Goal: Task Accomplishment & Management: Use online tool/utility

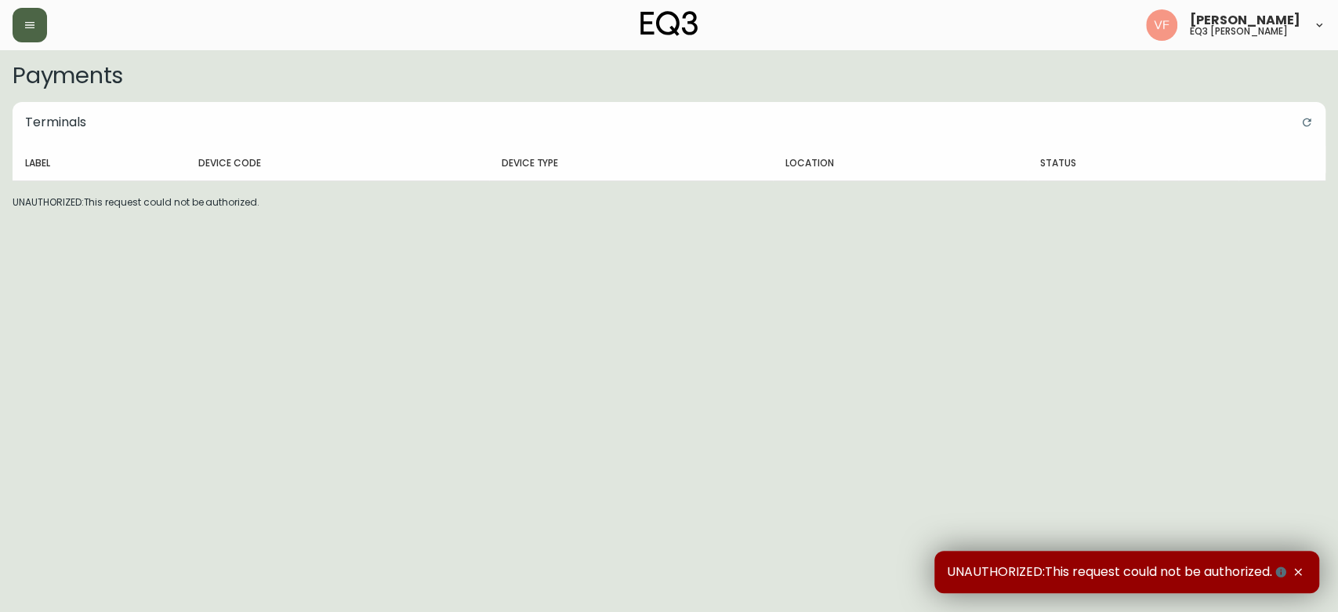
click at [40, 32] on button "button" at bounding box center [30, 25] width 34 height 34
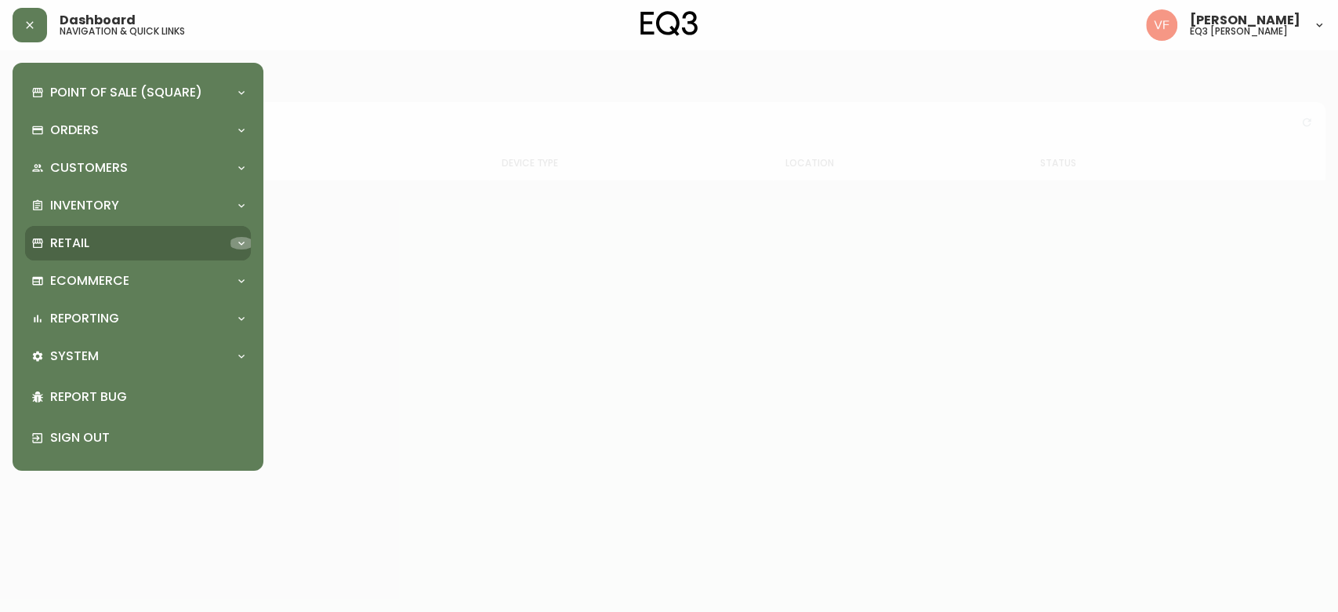
click at [245, 238] on icon at bounding box center [241, 243] width 13 height 13
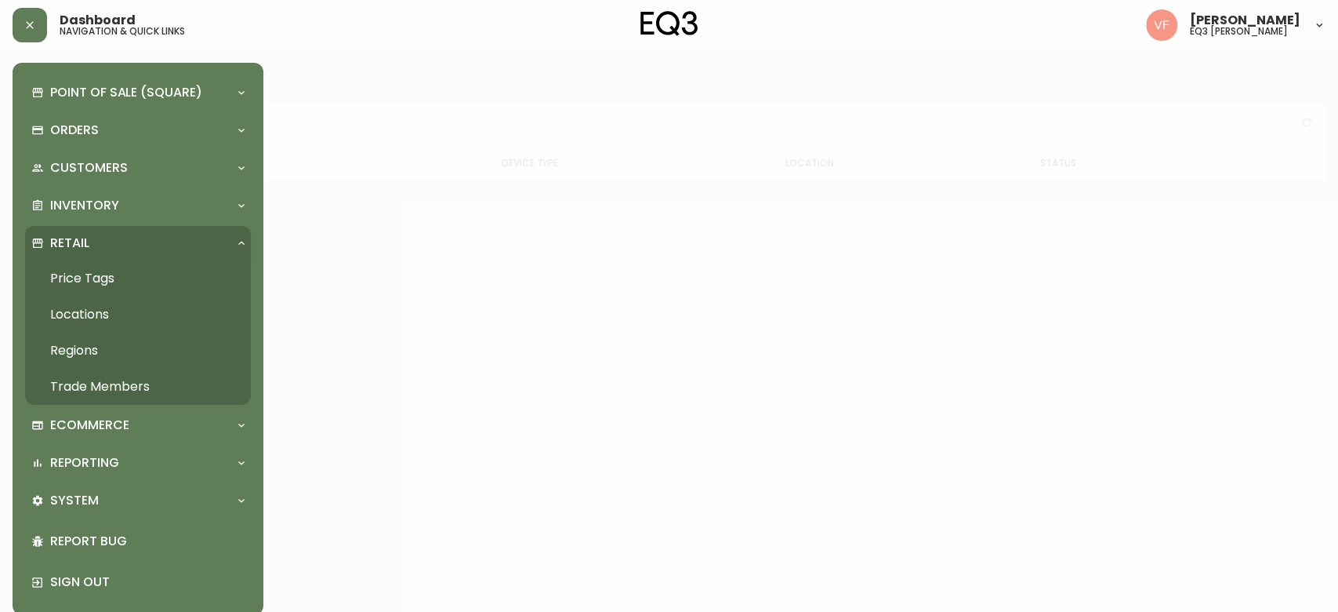
click at [251, 203] on div "Point of Sale (Square) Payments Virtual Terminal Transactions Search Terminals …" at bounding box center [138, 339] width 251 height 552
click at [248, 204] on div at bounding box center [241, 205] width 25 height 13
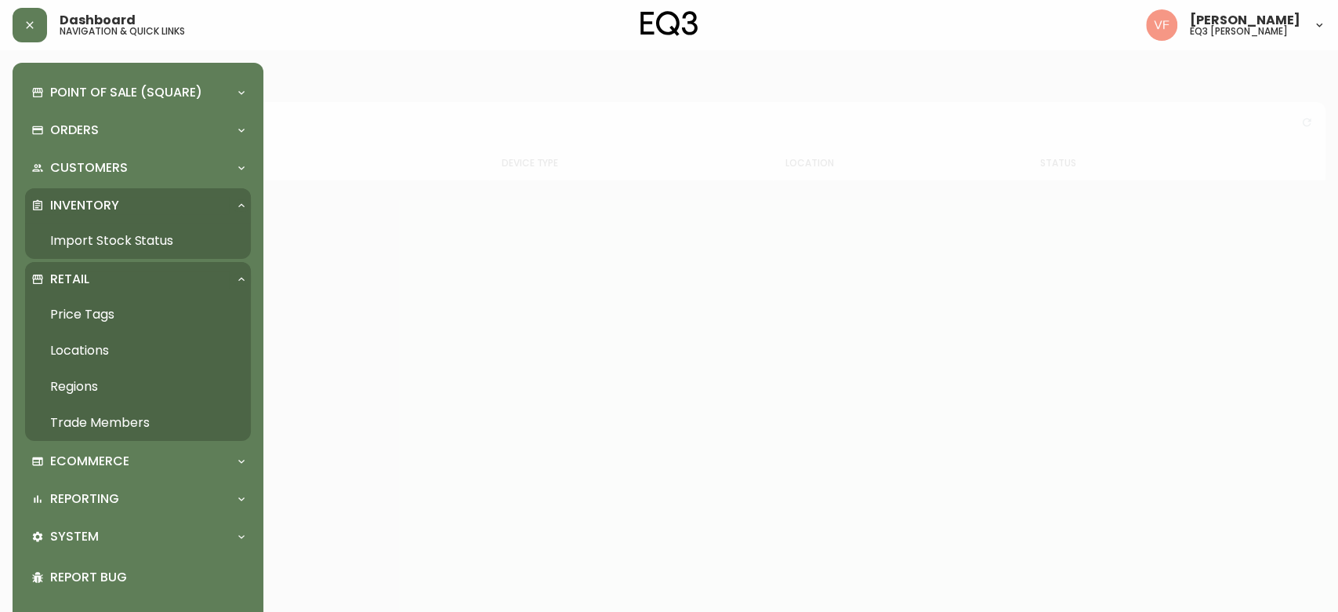
click at [180, 239] on link "Import Stock Status" at bounding box center [138, 241] width 226 height 36
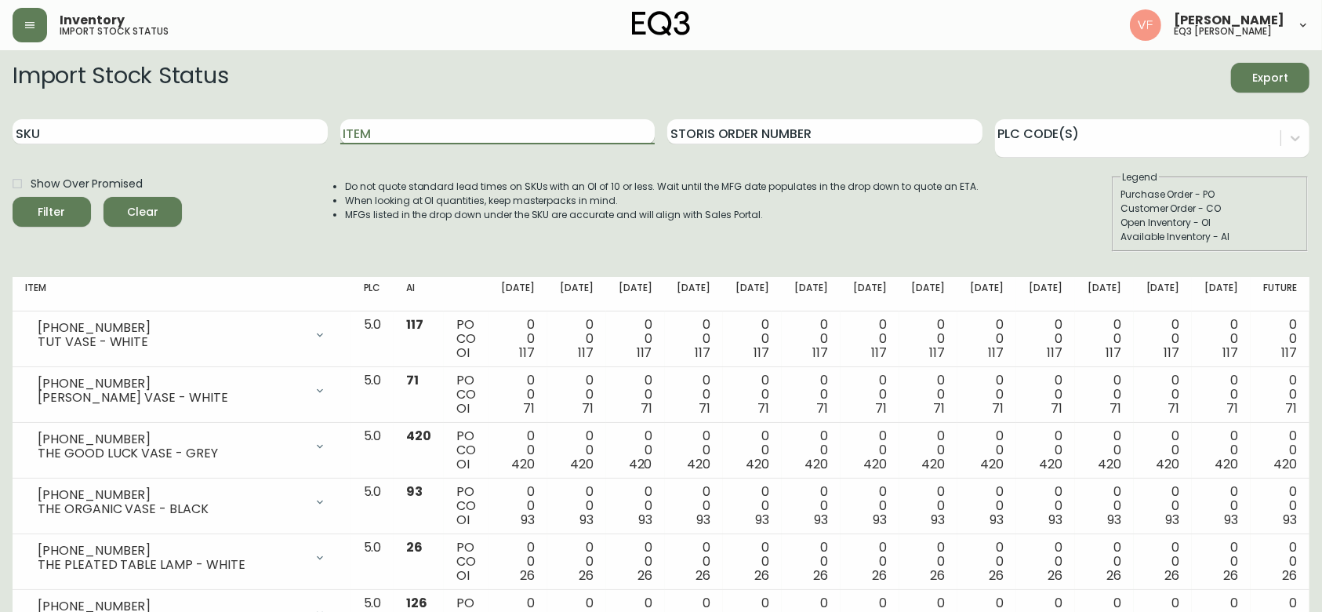
click at [433, 129] on input "Item" at bounding box center [497, 131] width 315 height 25
type input "bila"
click at [13, 197] on button "Filter" at bounding box center [52, 212] width 78 height 30
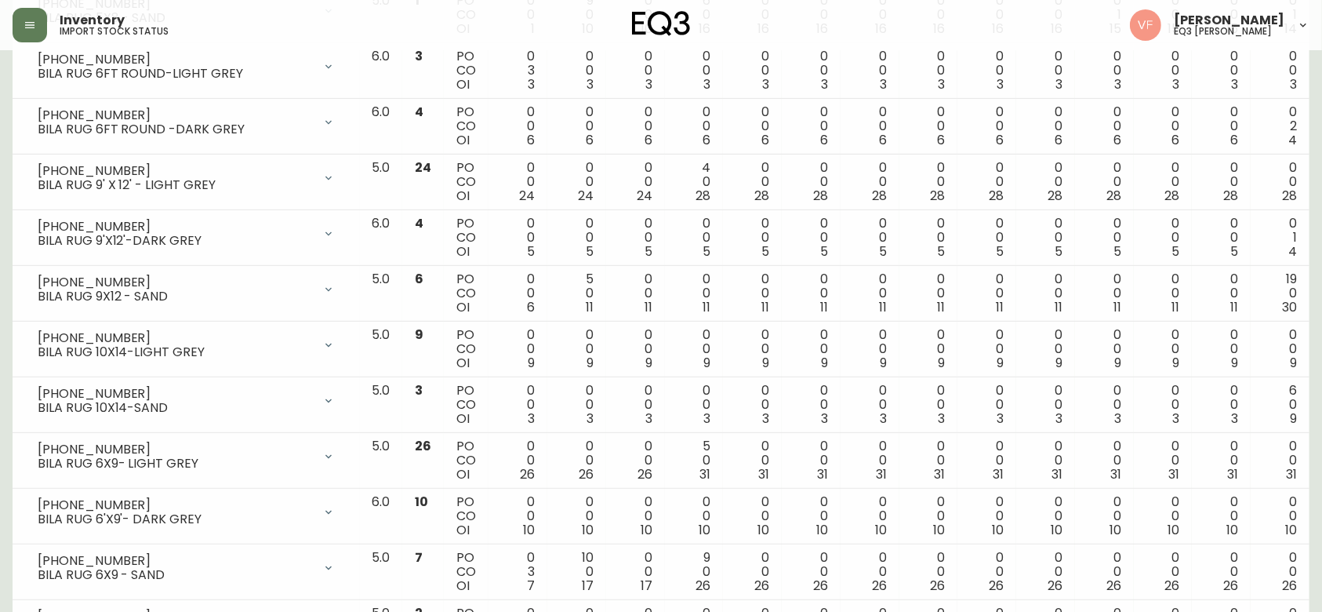
scroll to position [598, 0]
